Goal: Navigation & Orientation: Find specific page/section

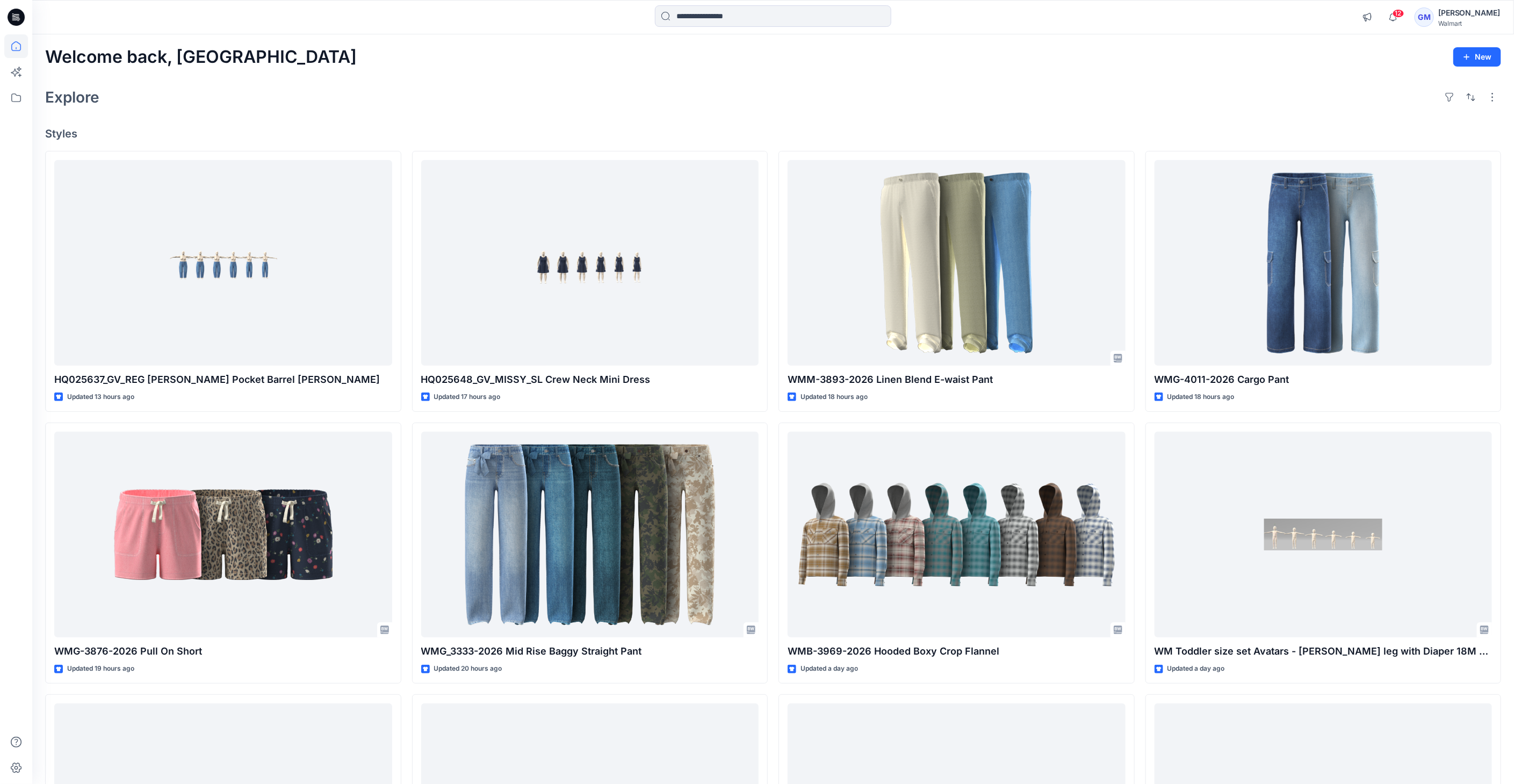
click at [13, 21] on icon at bounding box center [16, 17] width 17 height 17
click at [13, 48] on icon at bounding box center [16, 46] width 23 height 23
click at [16, 98] on icon at bounding box center [16, 97] width 23 height 23
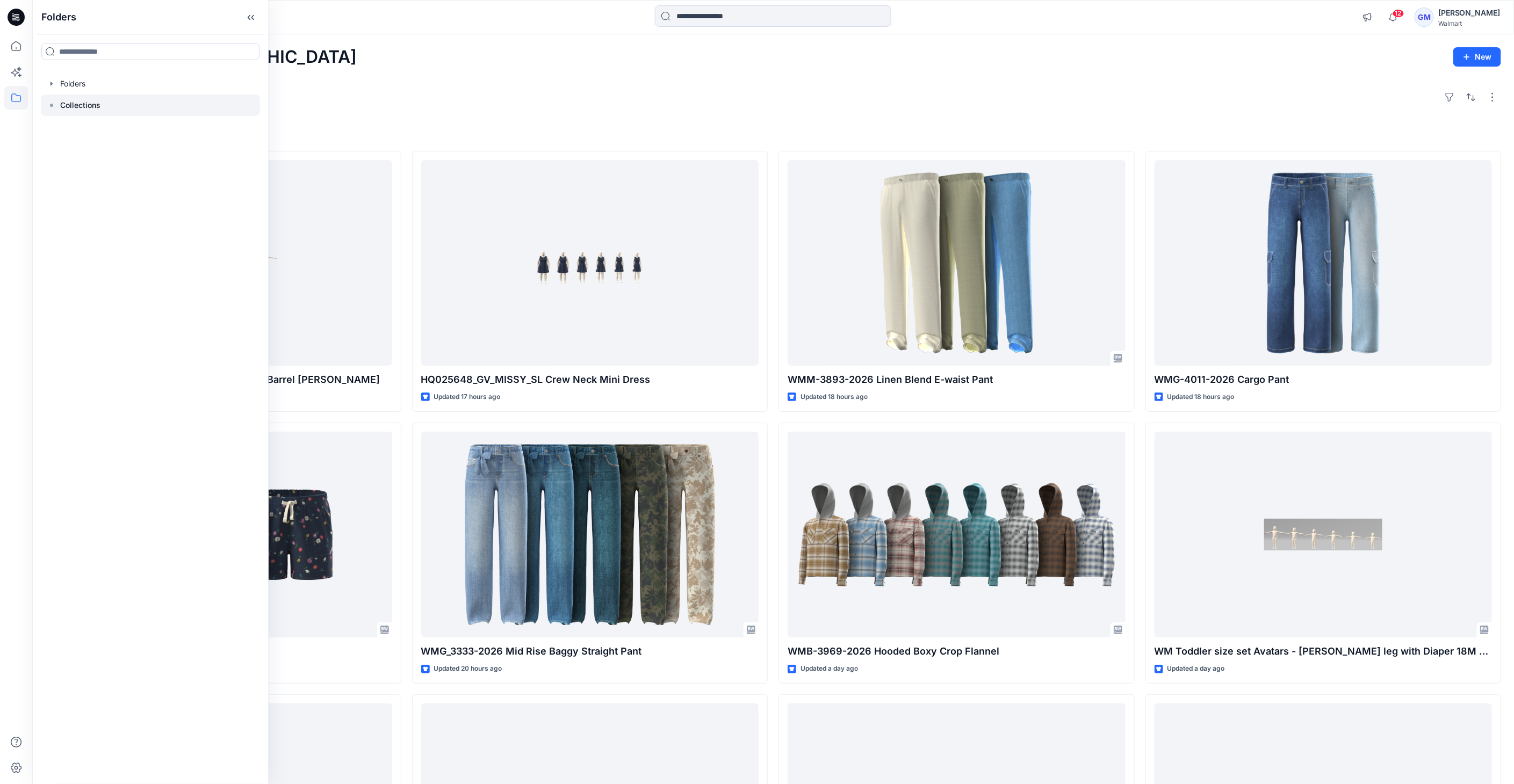
click at [84, 96] on div at bounding box center [151, 106] width 219 height 21
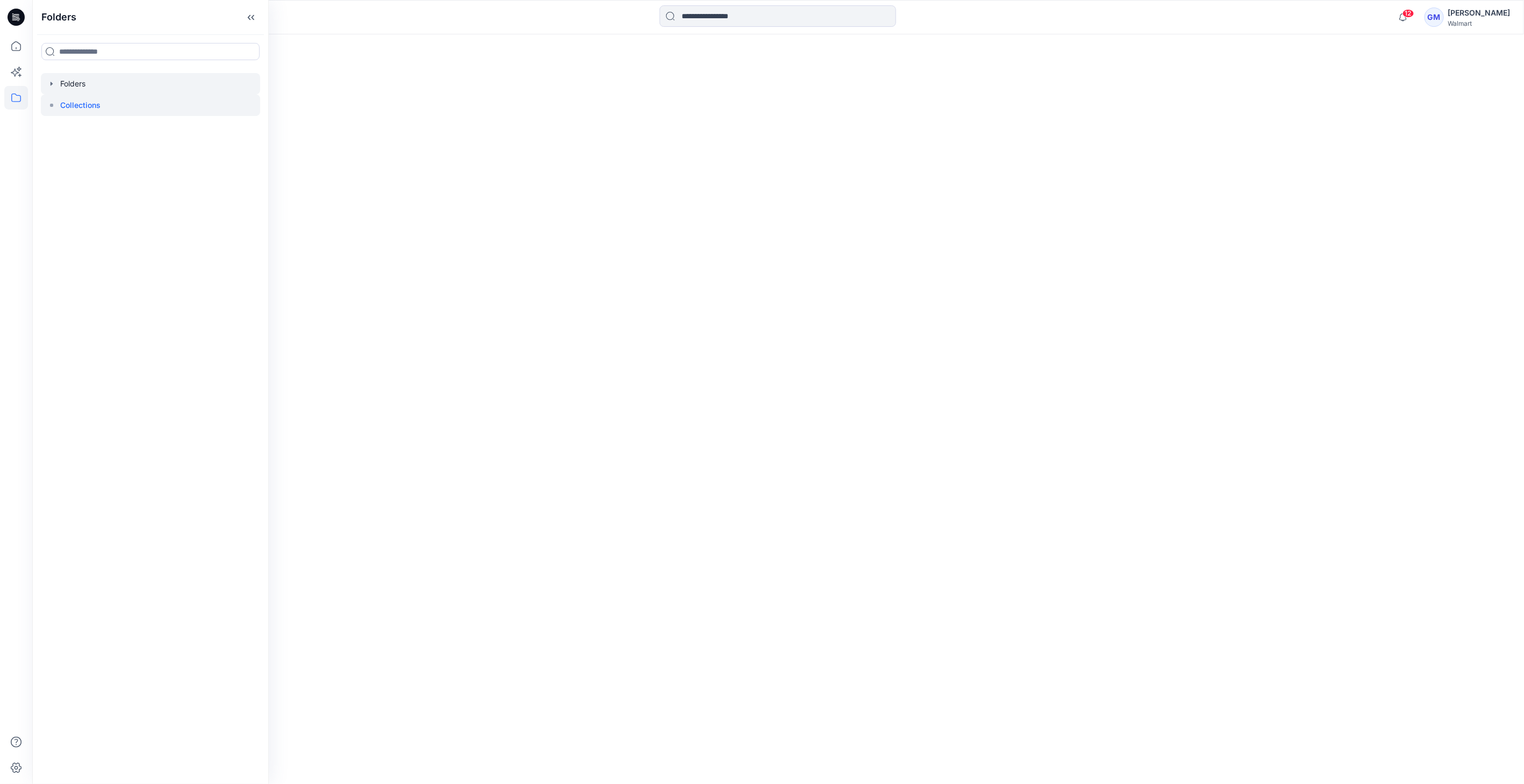
click at [58, 83] on div at bounding box center [151, 84] width 220 height 21
click at [49, 83] on icon "button" at bounding box center [52, 84] width 9 height 9
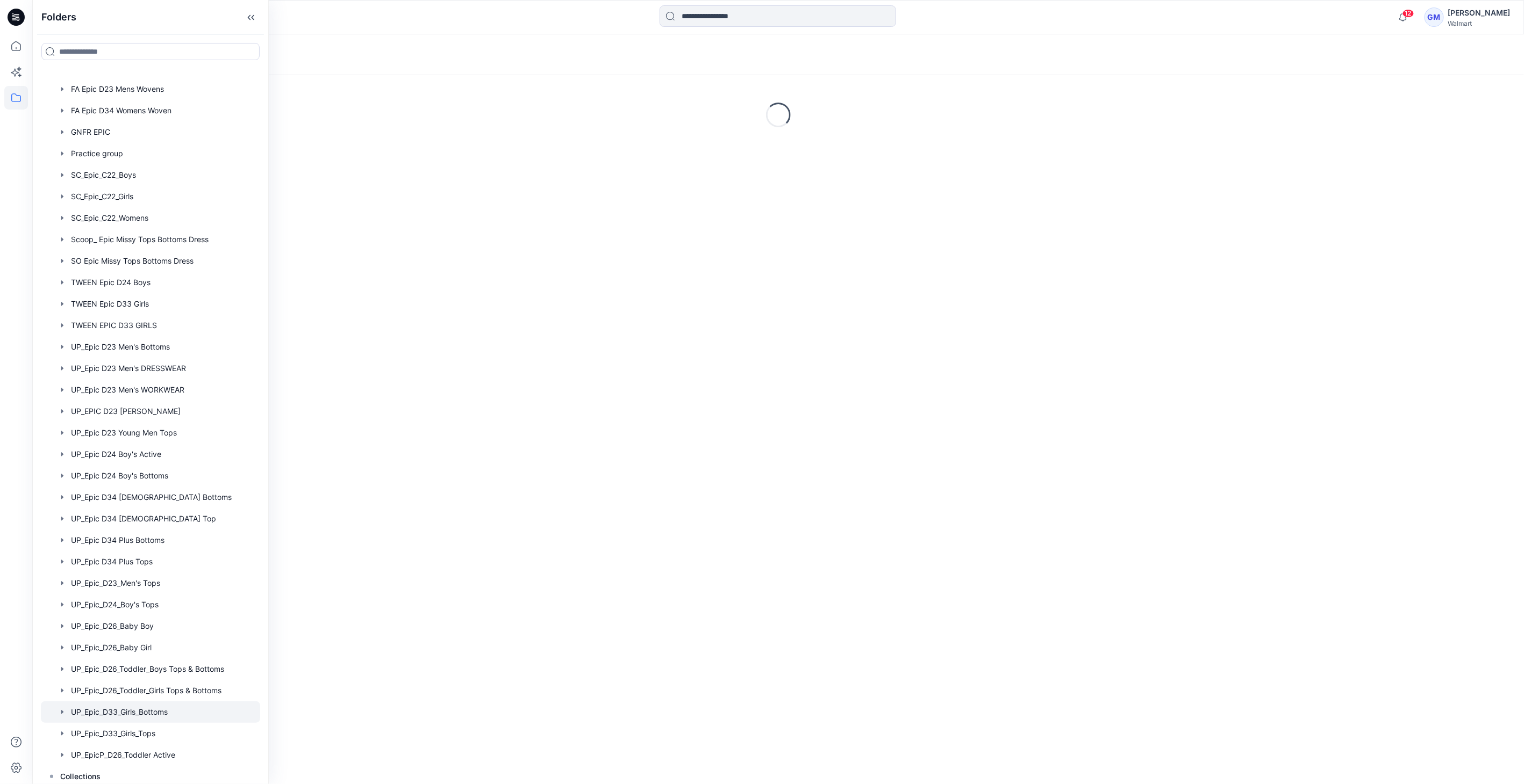
scroll to position [384, 0]
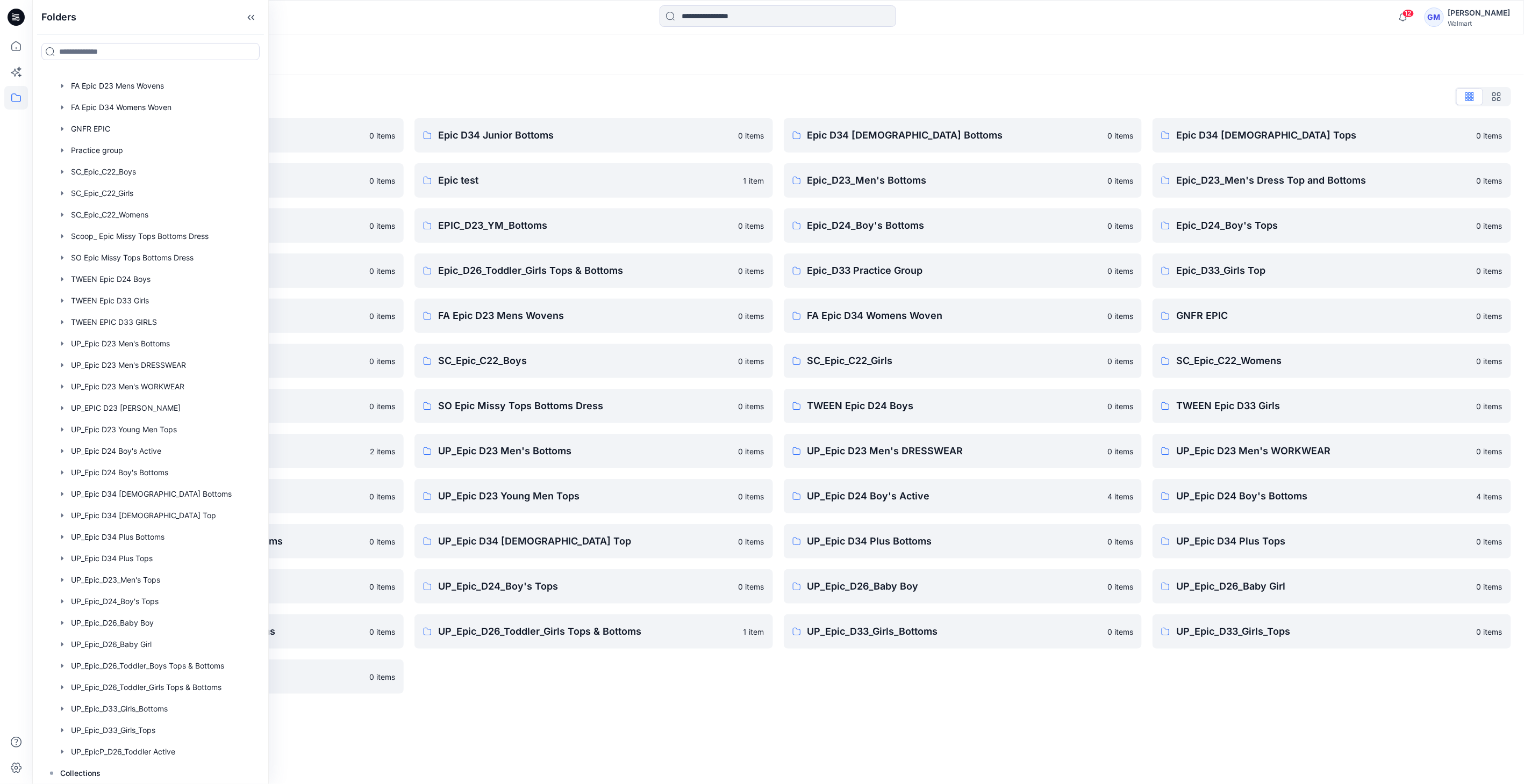
click at [501, 726] on div "Folders Folders List Epic D23 Young Men Tops 0 items Epic NYC practice board 0 …" at bounding box center [778, 409] width 1492 height 750
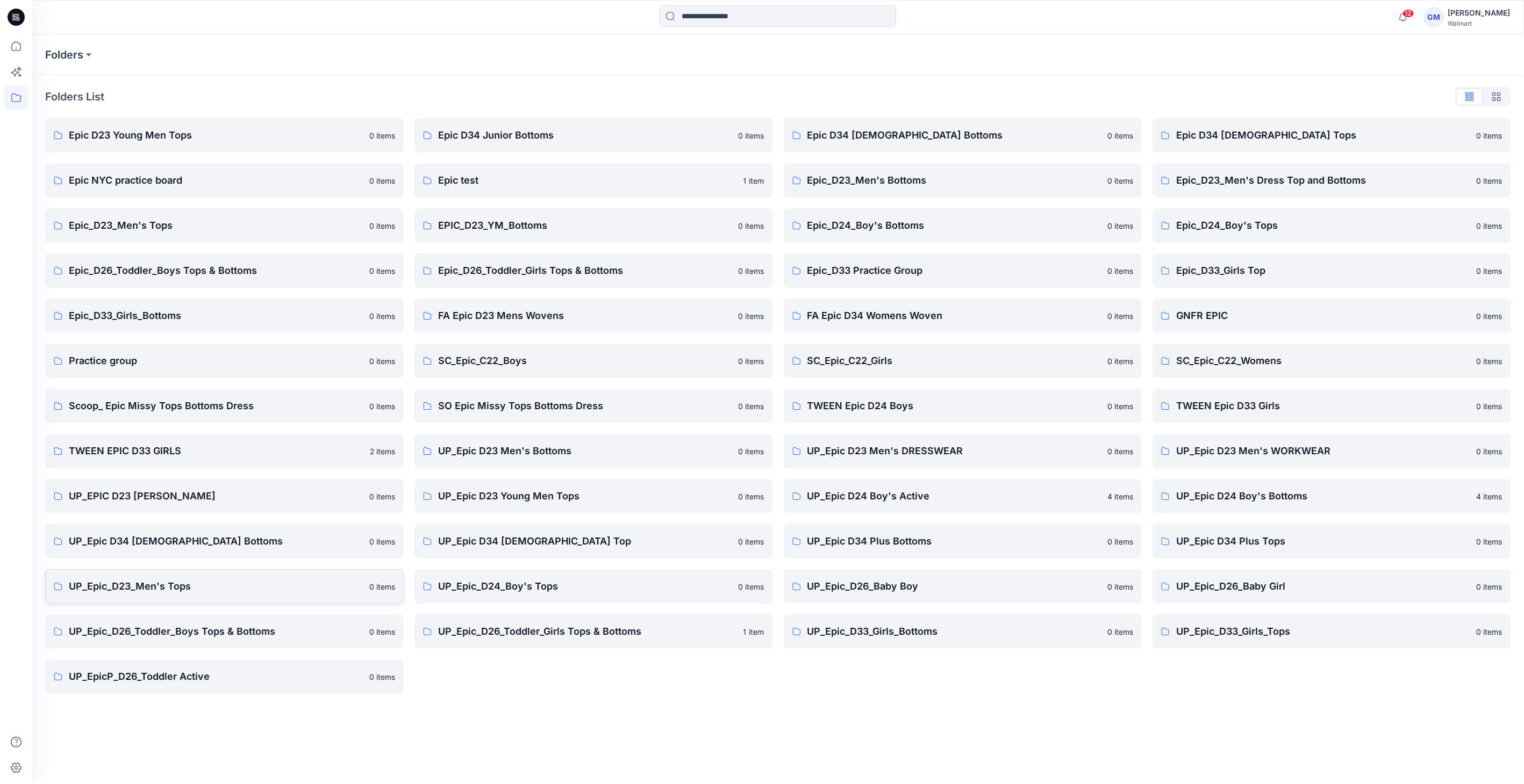
click at [178, 591] on p "UP_Epic_D23_Men's Tops" at bounding box center [216, 587] width 294 height 15
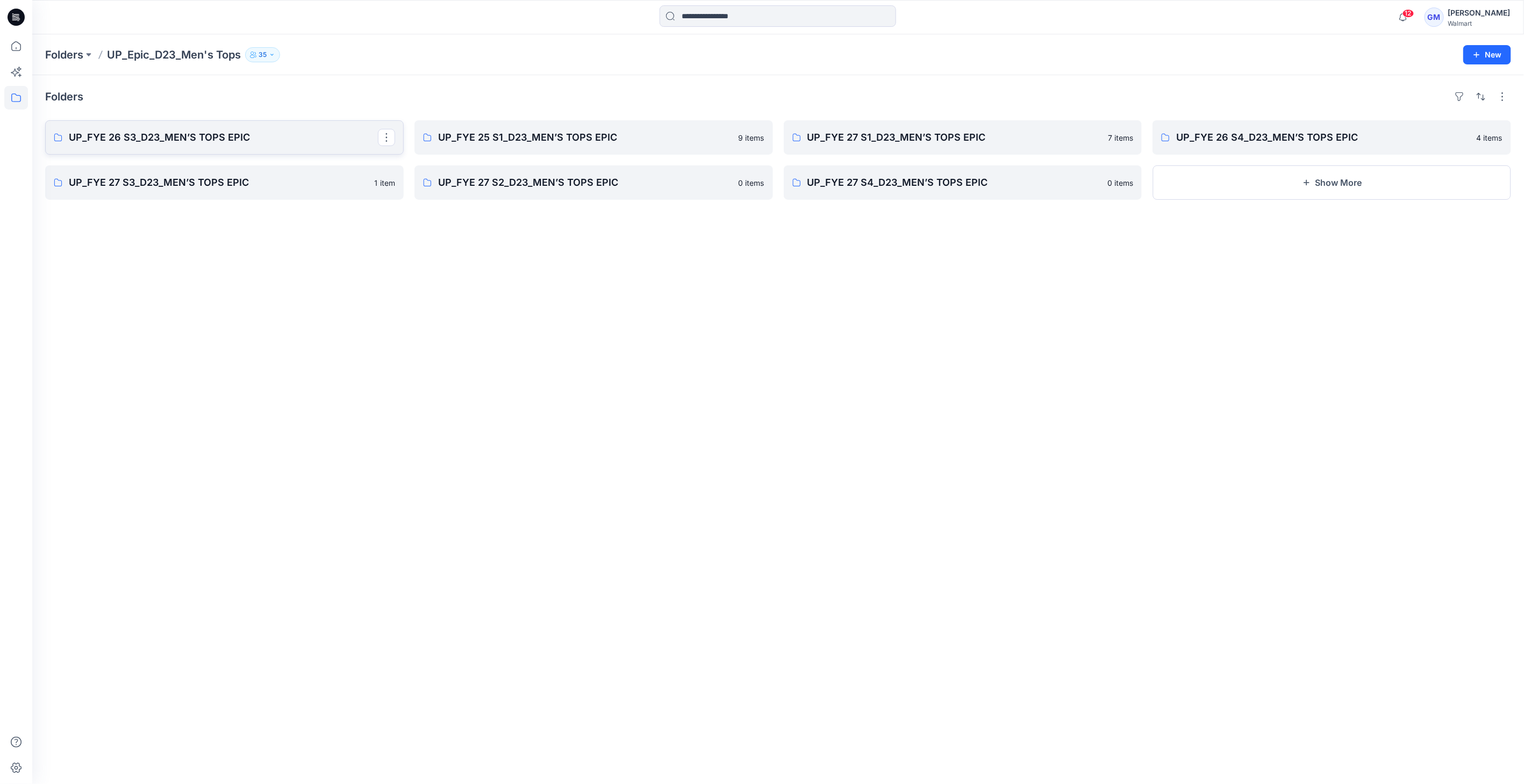
click at [263, 133] on p "UP_FYE 26 S3_D23_MEN’S TOPS EPIC" at bounding box center [223, 138] width 309 height 15
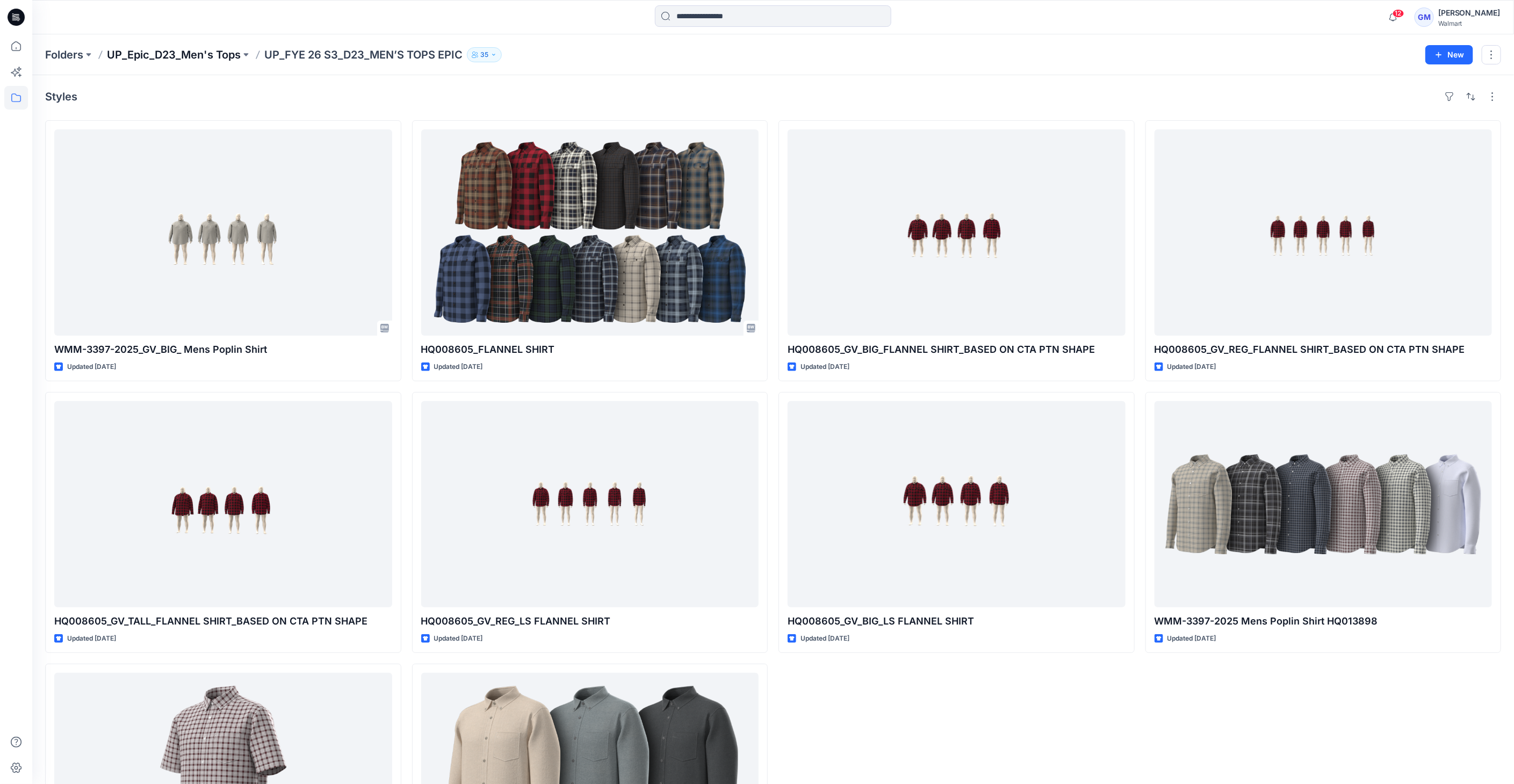
click at [209, 58] on p "UP_Epic_D23_Men's Tops" at bounding box center [174, 55] width 134 height 15
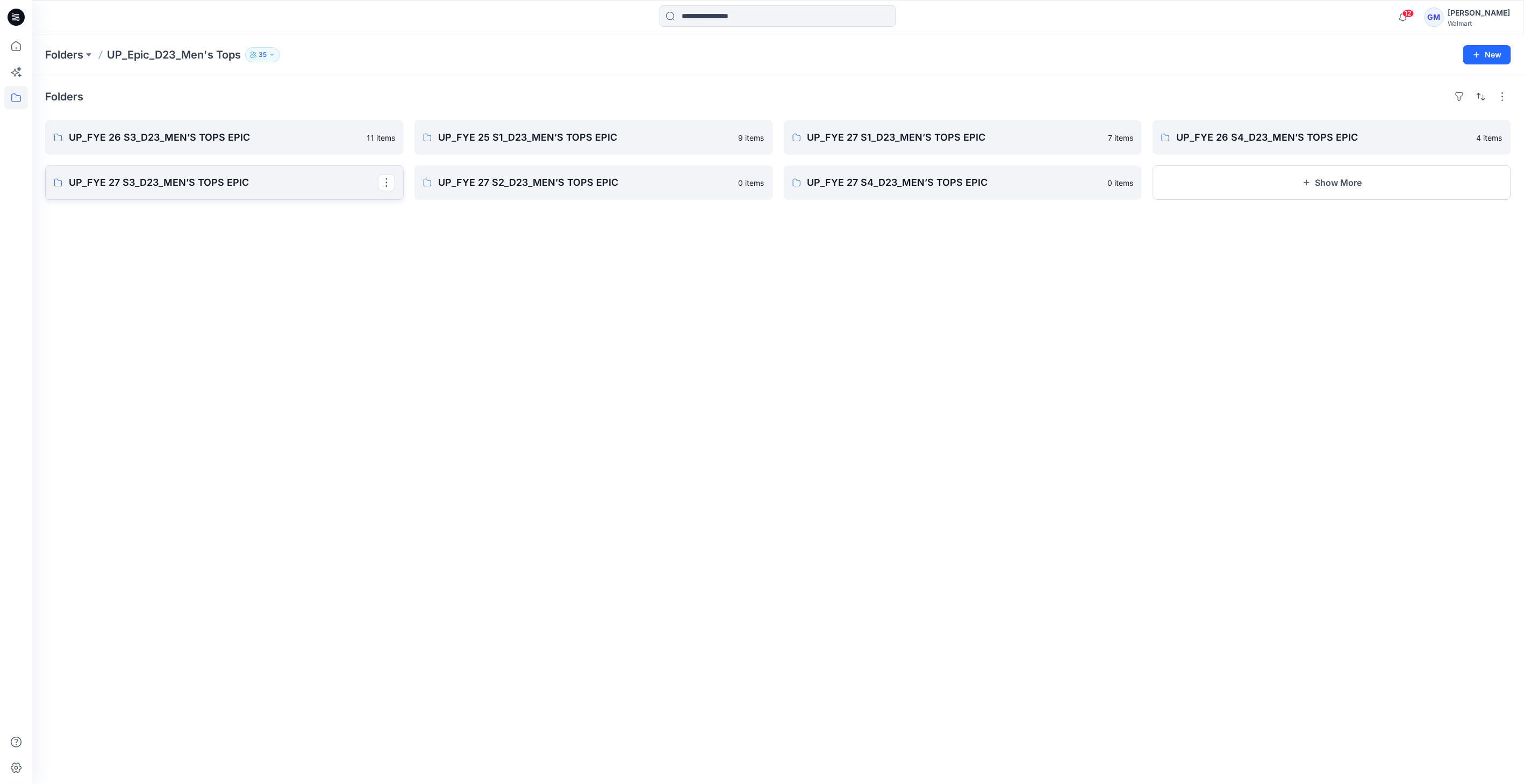
click at [238, 185] on p "UP_FYE 27 S3_D23_MEN’S TOPS EPIC" at bounding box center [223, 183] width 309 height 15
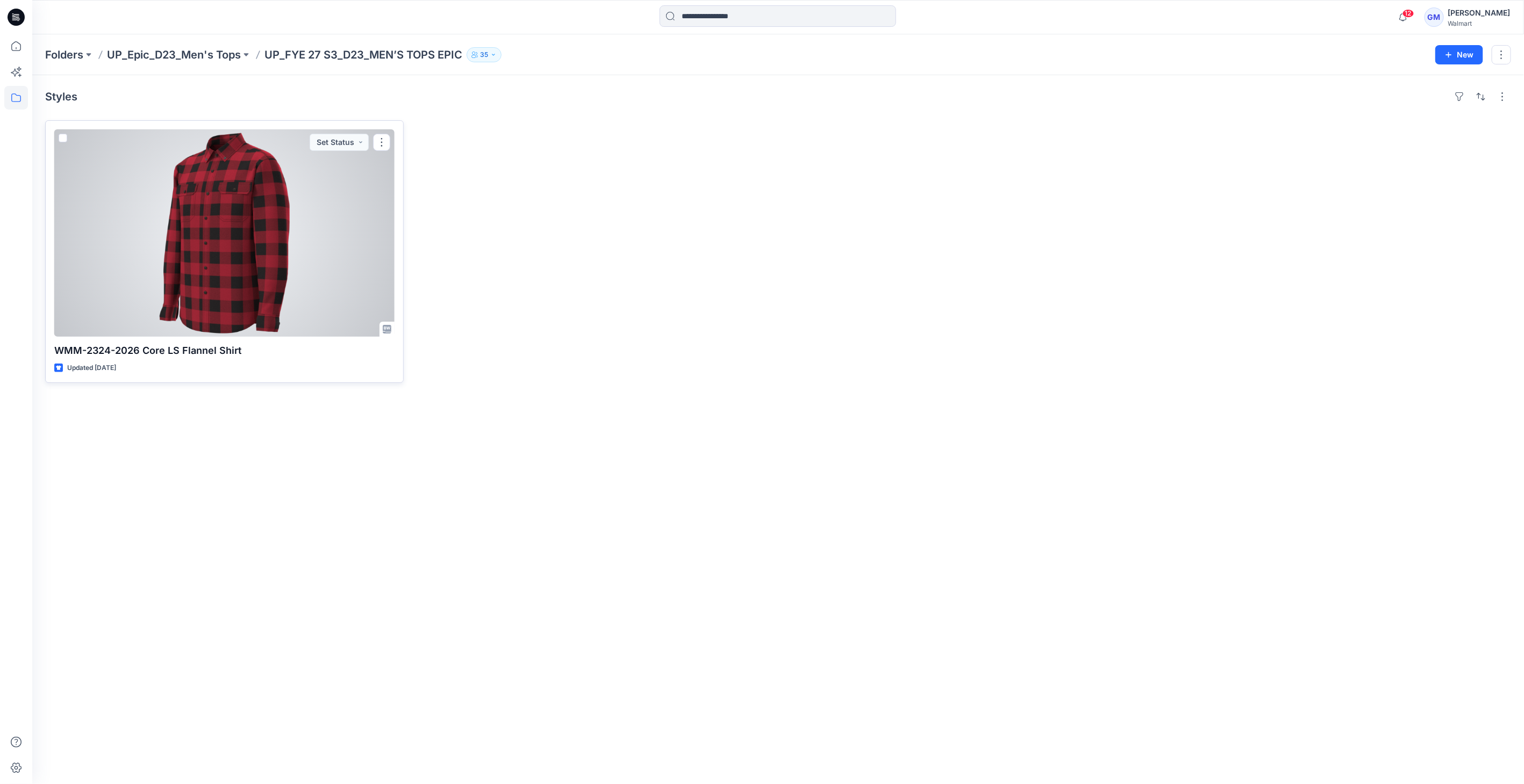
click at [184, 247] on div at bounding box center [225, 233] width 340 height 207
